Goal: Transaction & Acquisition: Purchase product/service

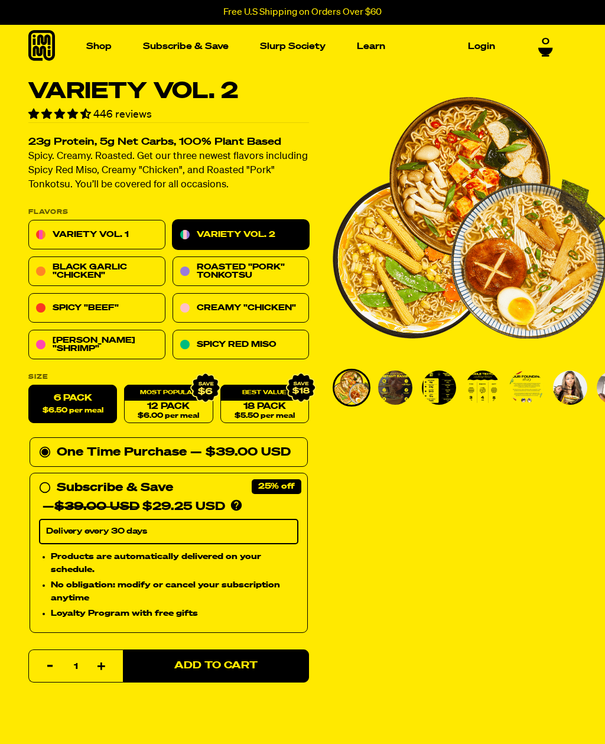
click at [74, 401] on label "6 Pack $6.50 per meal" at bounding box center [72, 405] width 89 height 38
click at [29, 386] on input "6 Pack $6.50 per meal" at bounding box center [28, 386] width 1 height 1
click at [276, 311] on link "Creamy "Chicken"" at bounding box center [241, 309] width 137 height 30
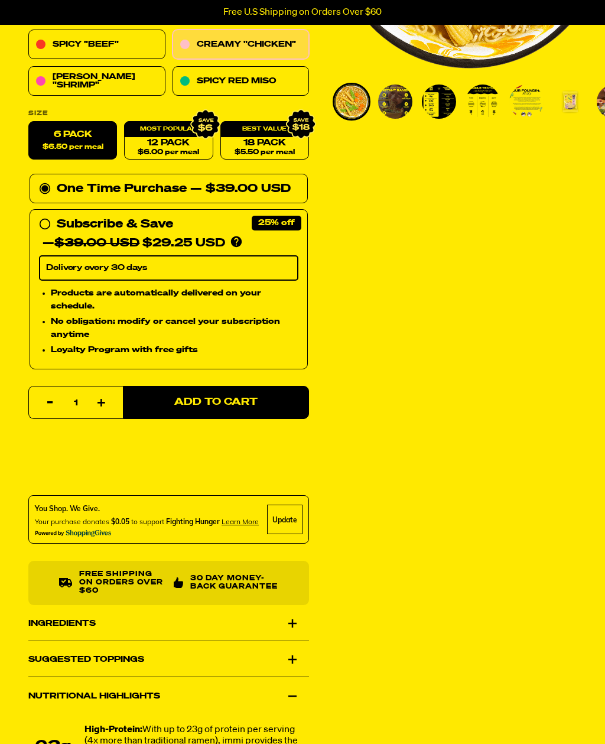
scroll to position [286, 0]
click at [257, 401] on span "Add to Cart" at bounding box center [215, 402] width 83 height 10
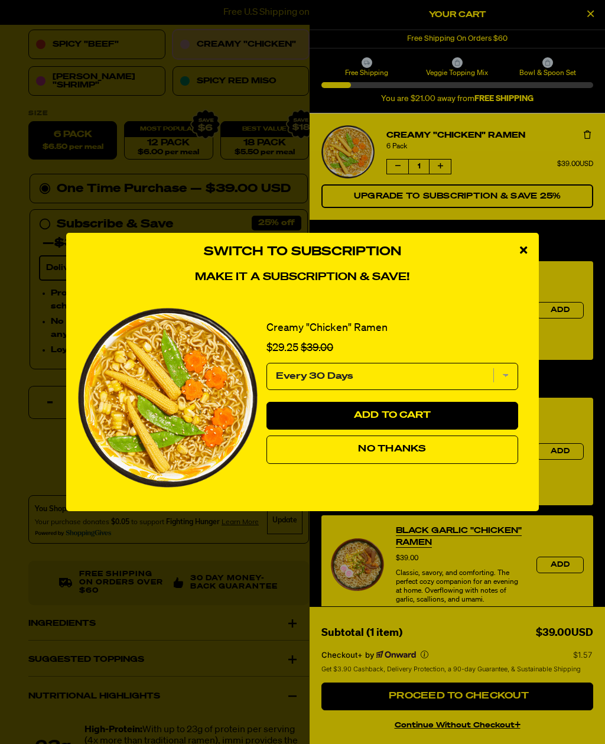
click at [407, 454] on span "No Thanks" at bounding box center [392, 449] width 68 height 9
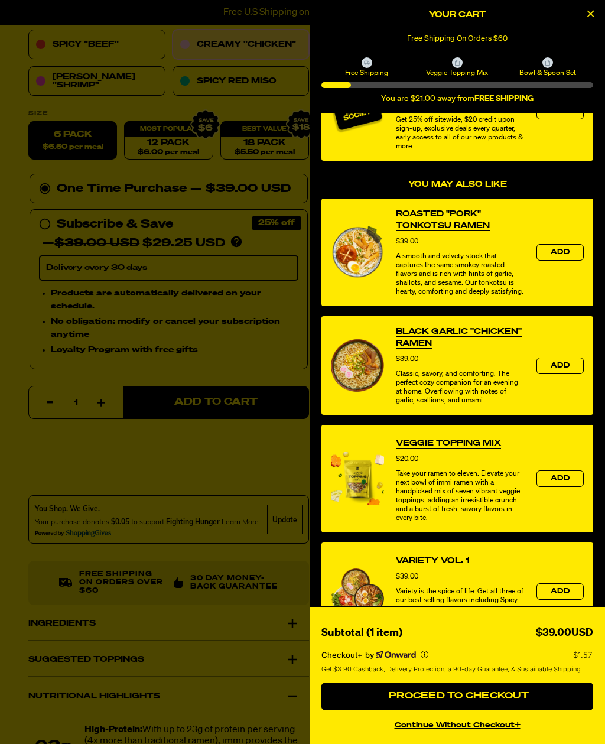
scroll to position [286, 0]
